Goal: Transaction & Acquisition: Obtain resource

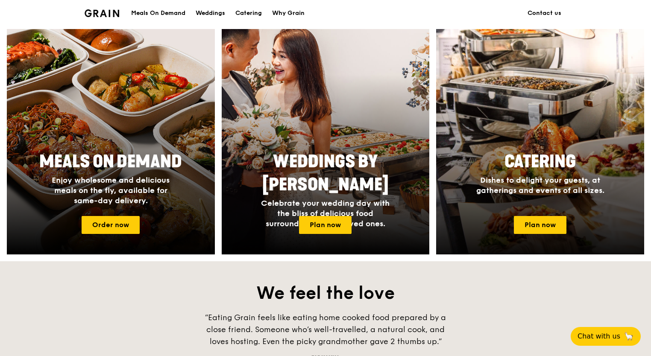
scroll to position [299, 0]
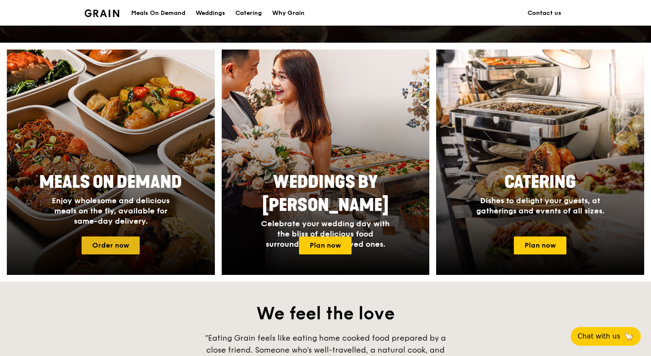
click at [132, 247] on link "Order now" at bounding box center [111, 246] width 58 height 18
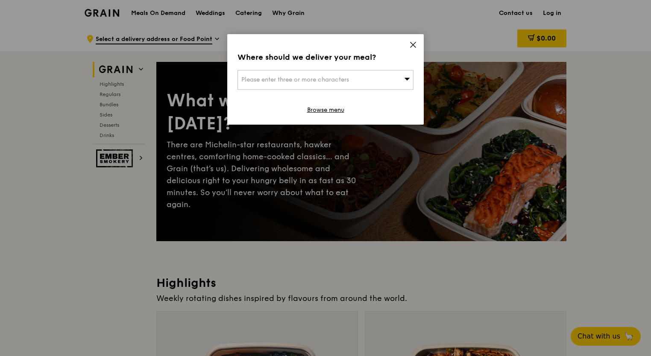
click at [415, 47] on icon at bounding box center [413, 44] width 5 height 5
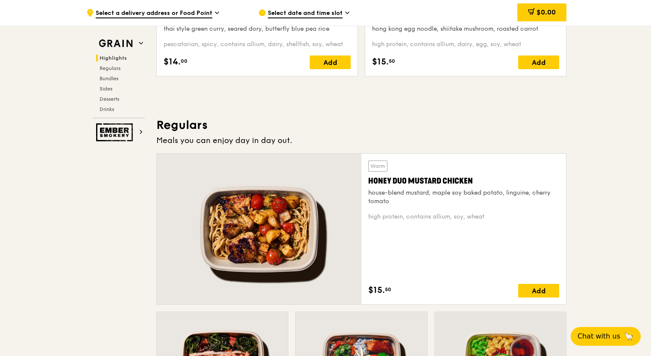
scroll to position [385, 0]
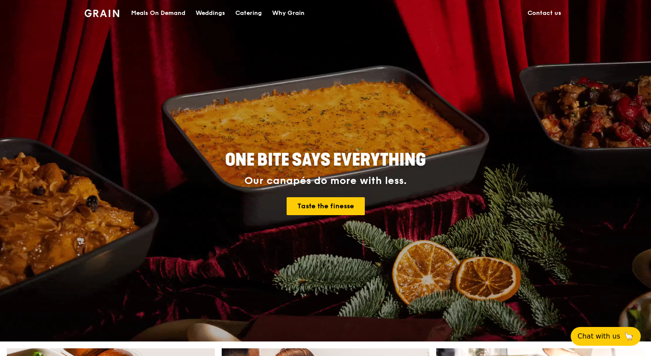
click at [248, 13] on div "Catering" at bounding box center [248, 13] width 26 height 26
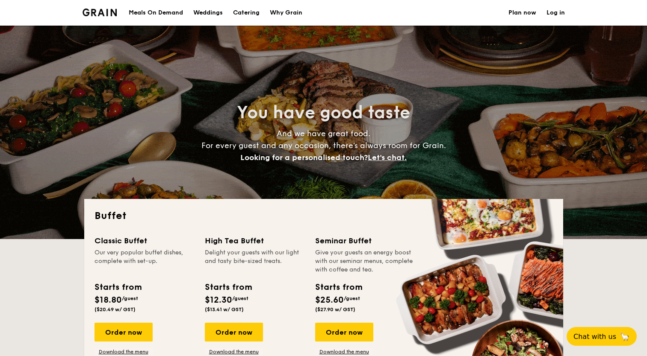
select select
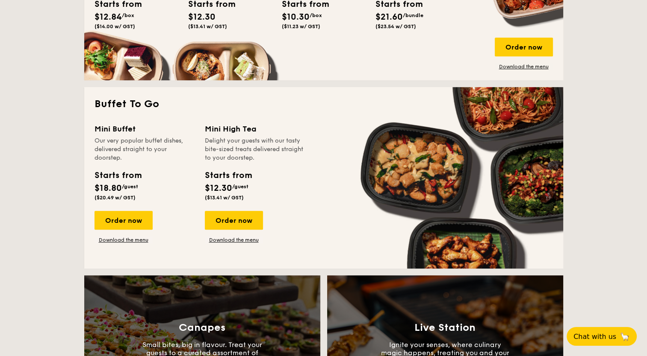
scroll to position [444, 0]
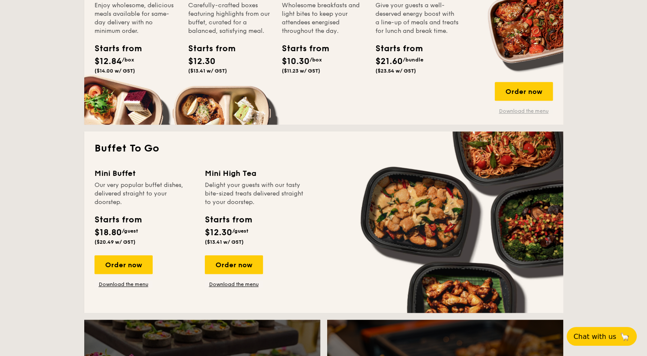
click at [510, 110] on link "Download the menu" at bounding box center [523, 111] width 58 height 7
